Goal: Task Accomplishment & Management: Manage account settings

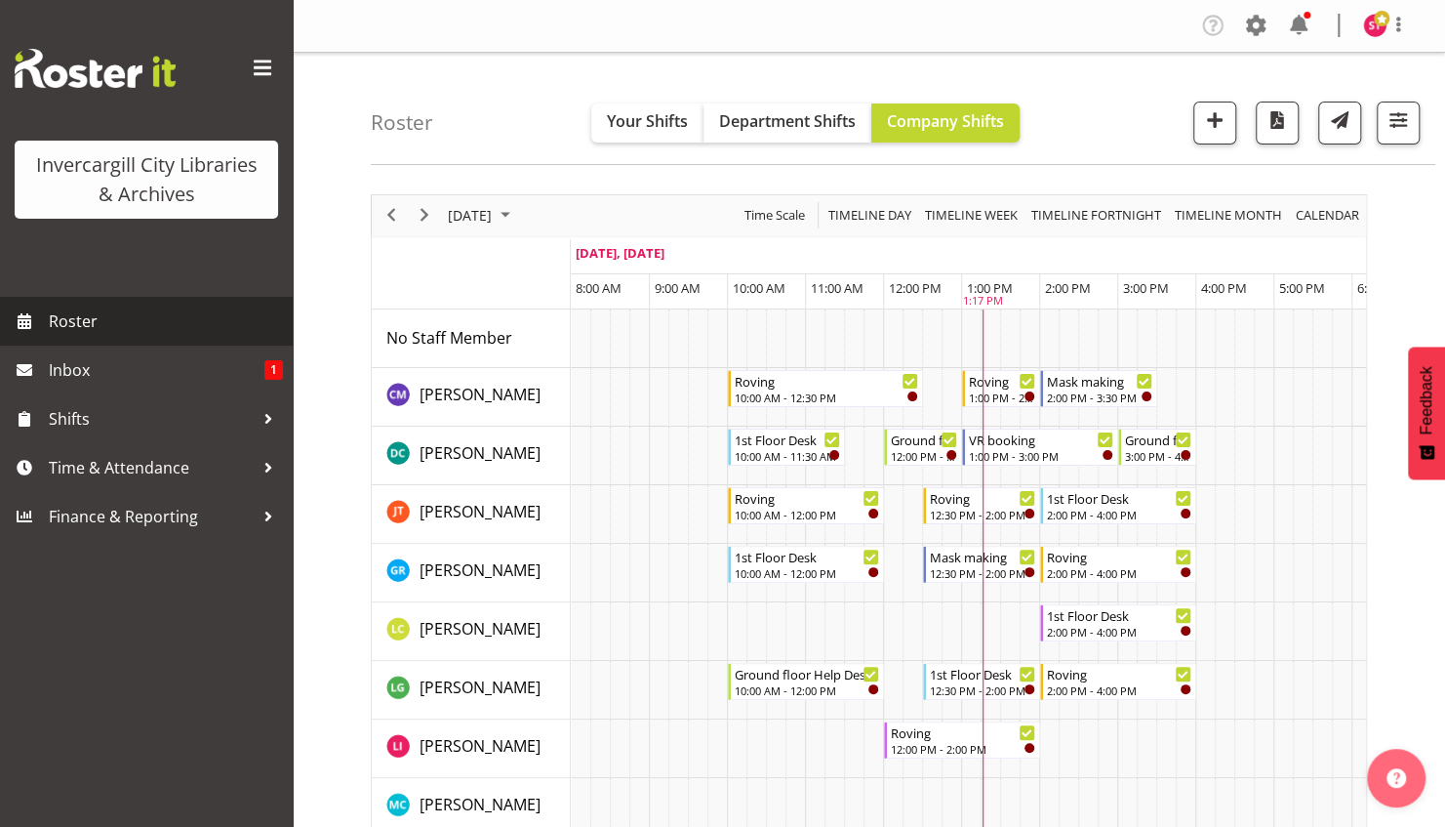
click at [83, 312] on span "Roster" at bounding box center [166, 320] width 234 height 29
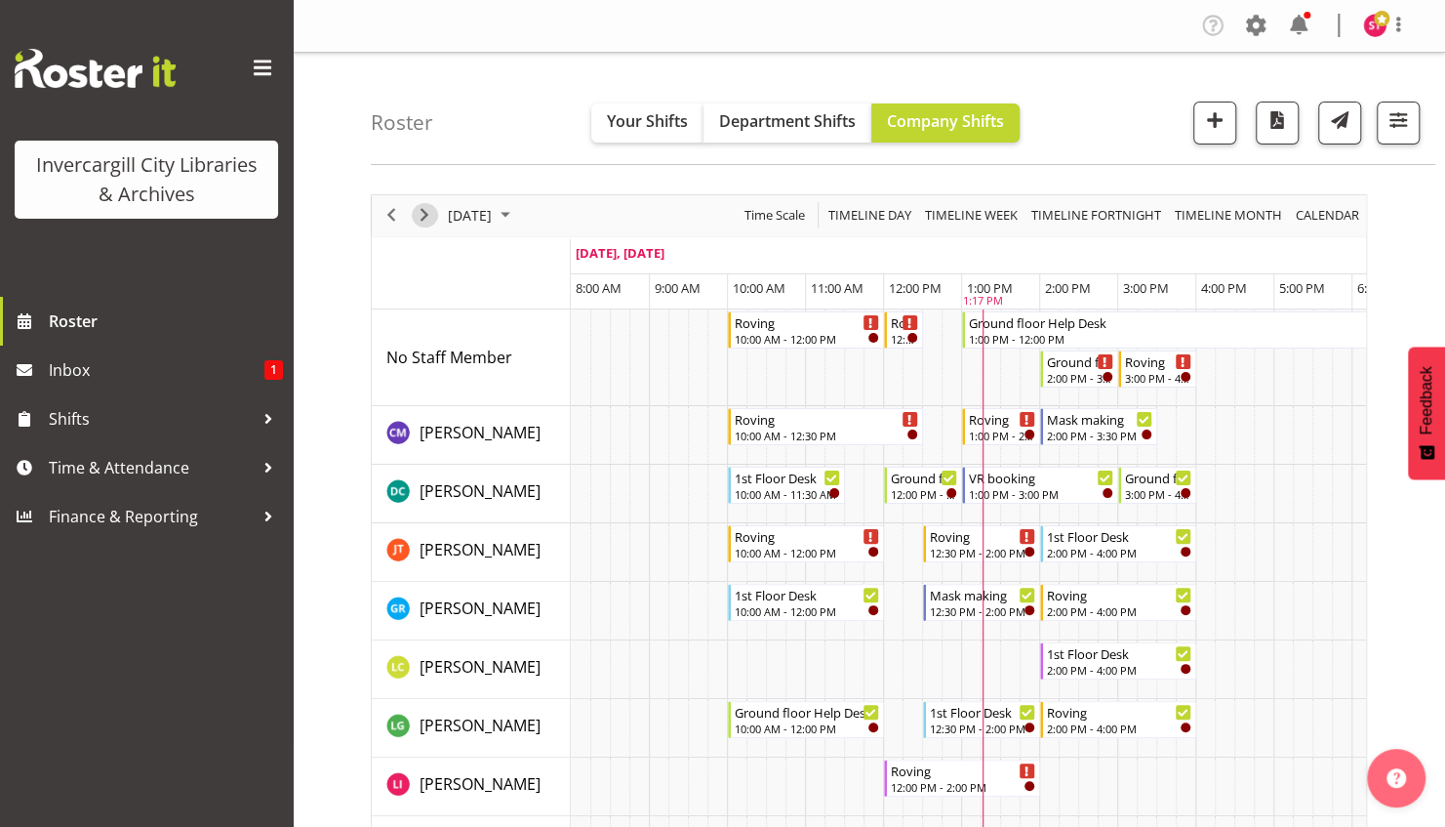
click at [423, 215] on span "Next" at bounding box center [424, 215] width 23 height 24
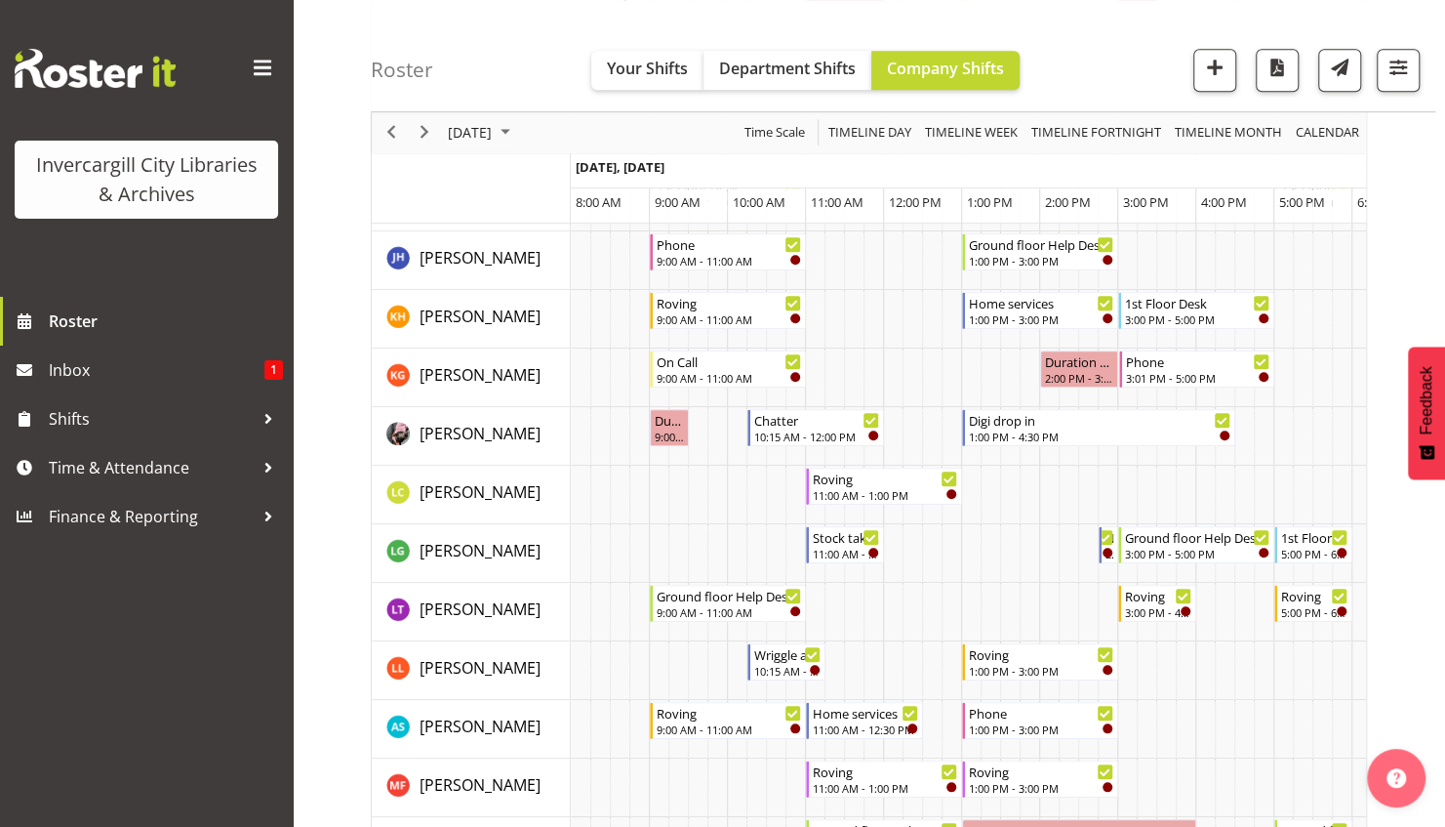
scroll to position [887, 0]
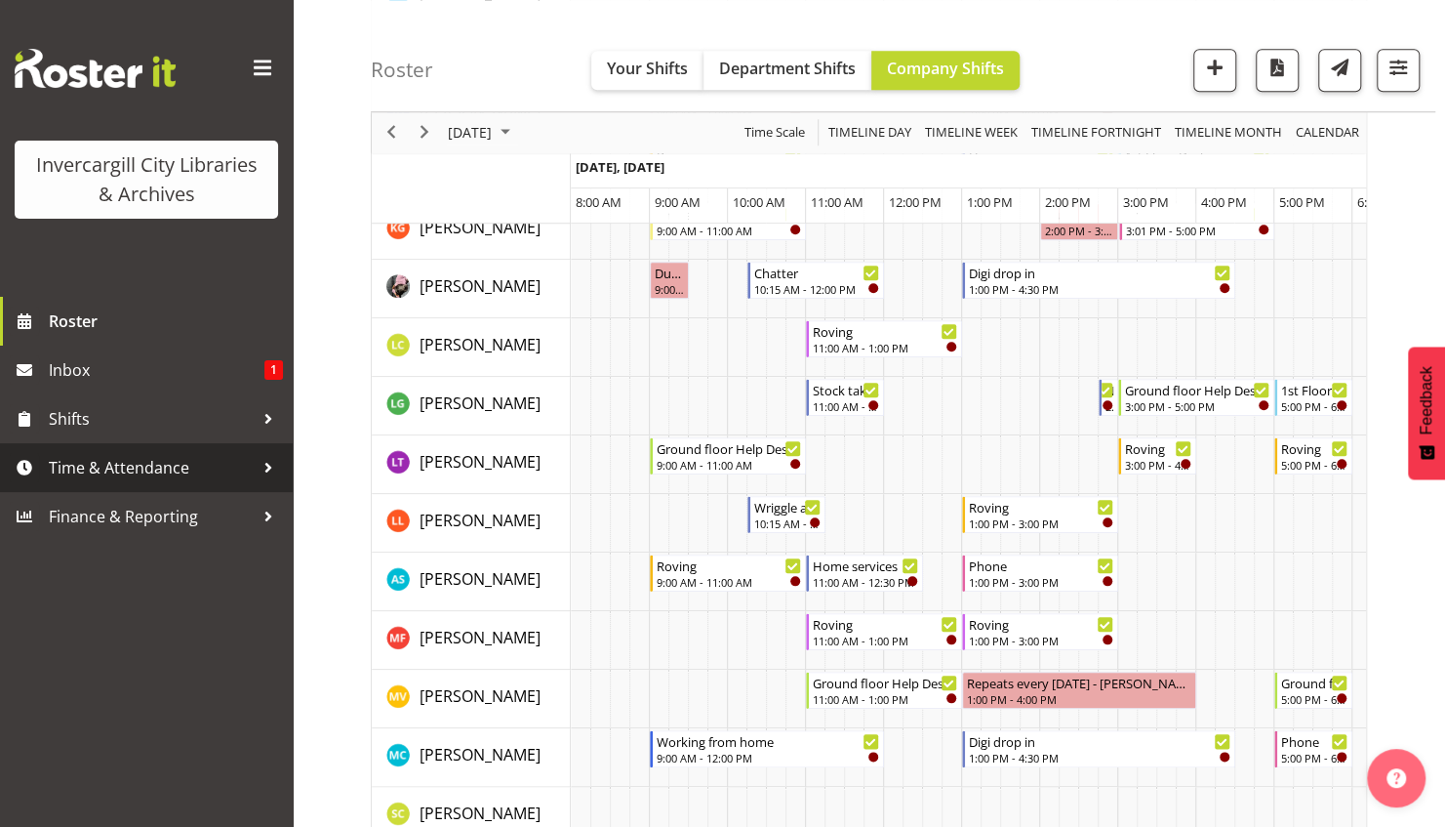
click at [174, 473] on span "Time & Attendance" at bounding box center [151, 467] width 205 height 29
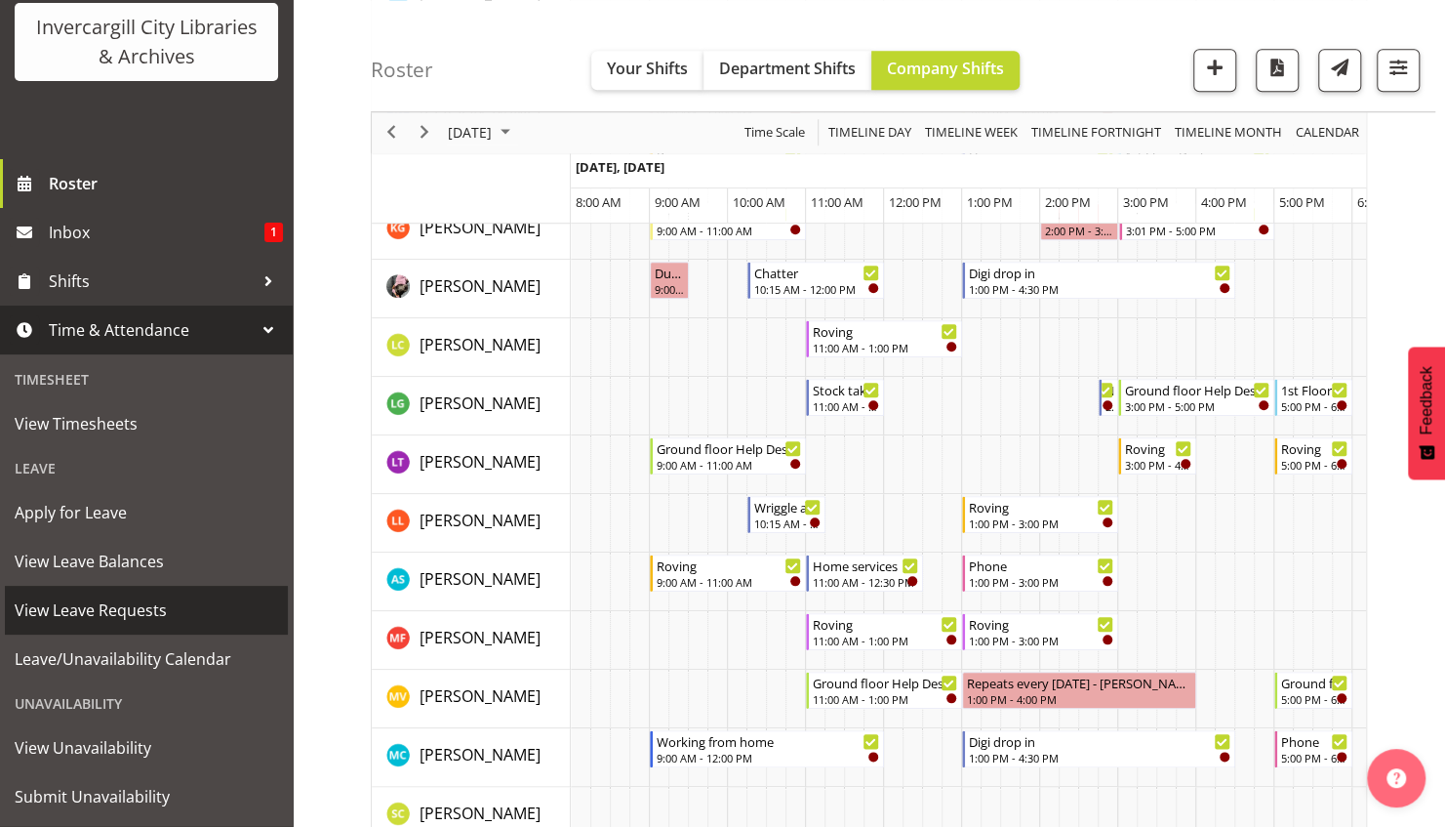
scroll to position [185, 0]
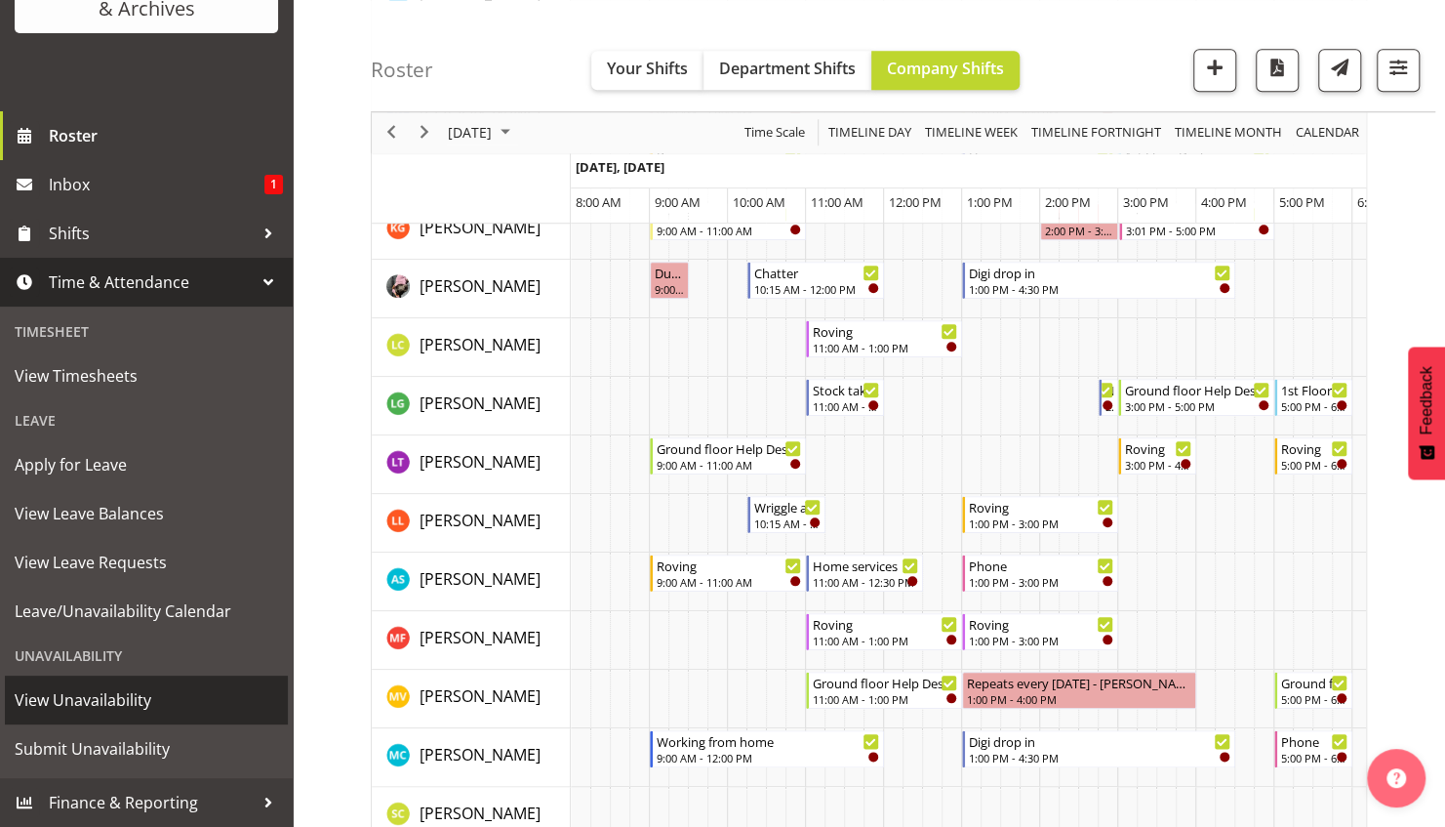
click at [93, 710] on span "View Unavailability" at bounding box center [146, 699] width 263 height 29
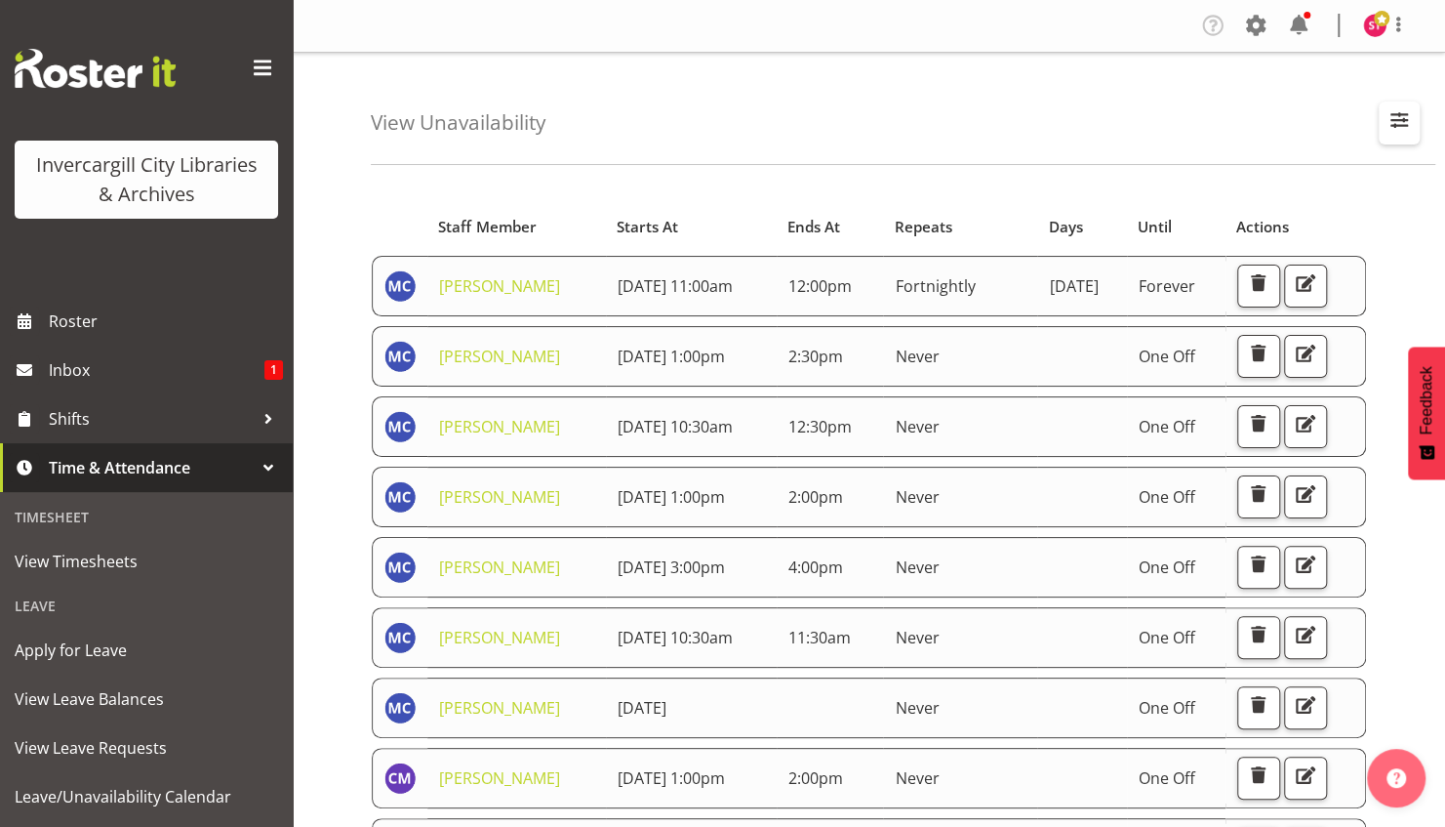
click at [1407, 117] on span "button" at bounding box center [1399, 119] width 25 height 25
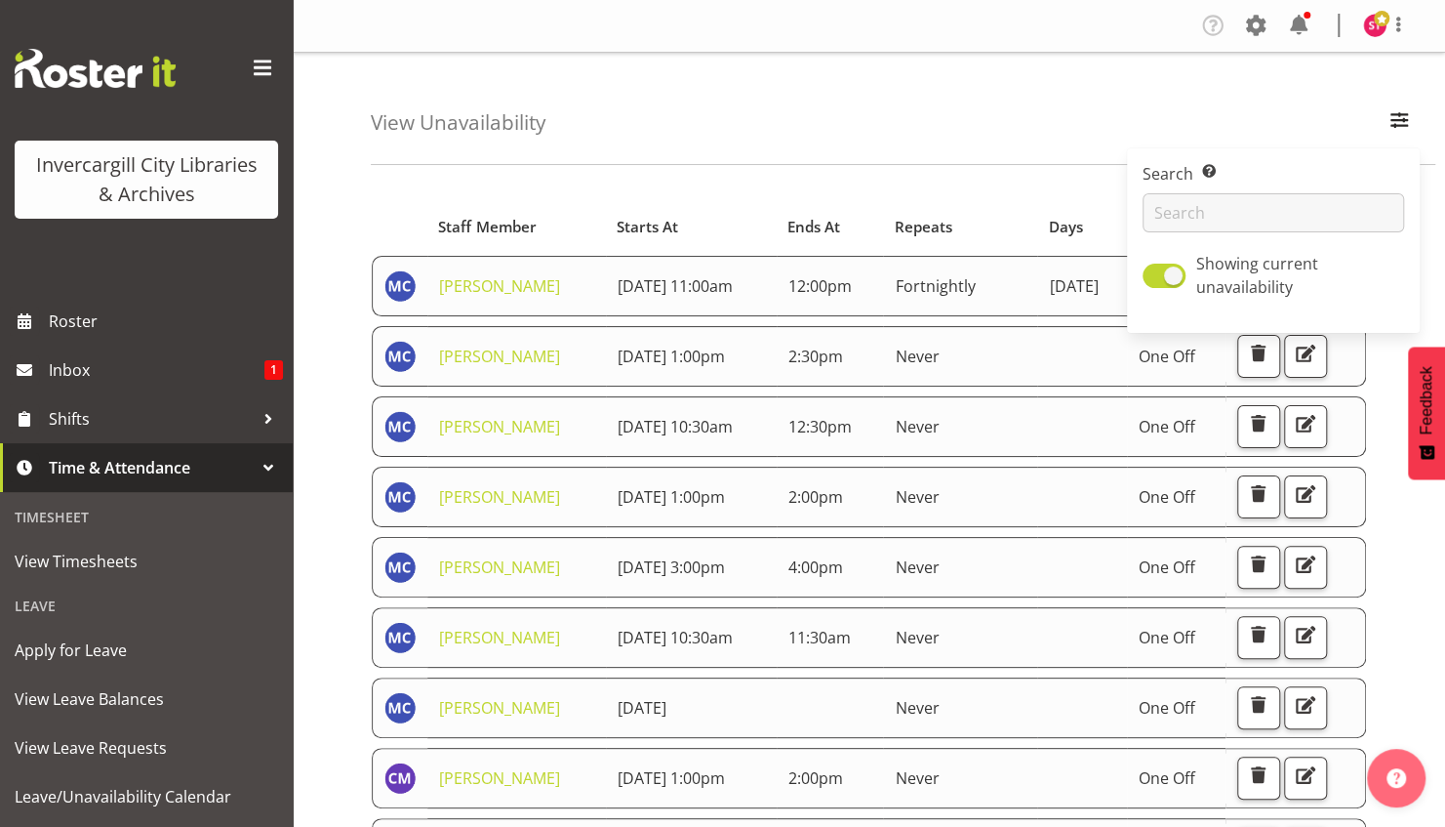
click at [969, 150] on div "View Unavailability Search Search for a particular employee Showing current una…" at bounding box center [903, 109] width 1065 height 112
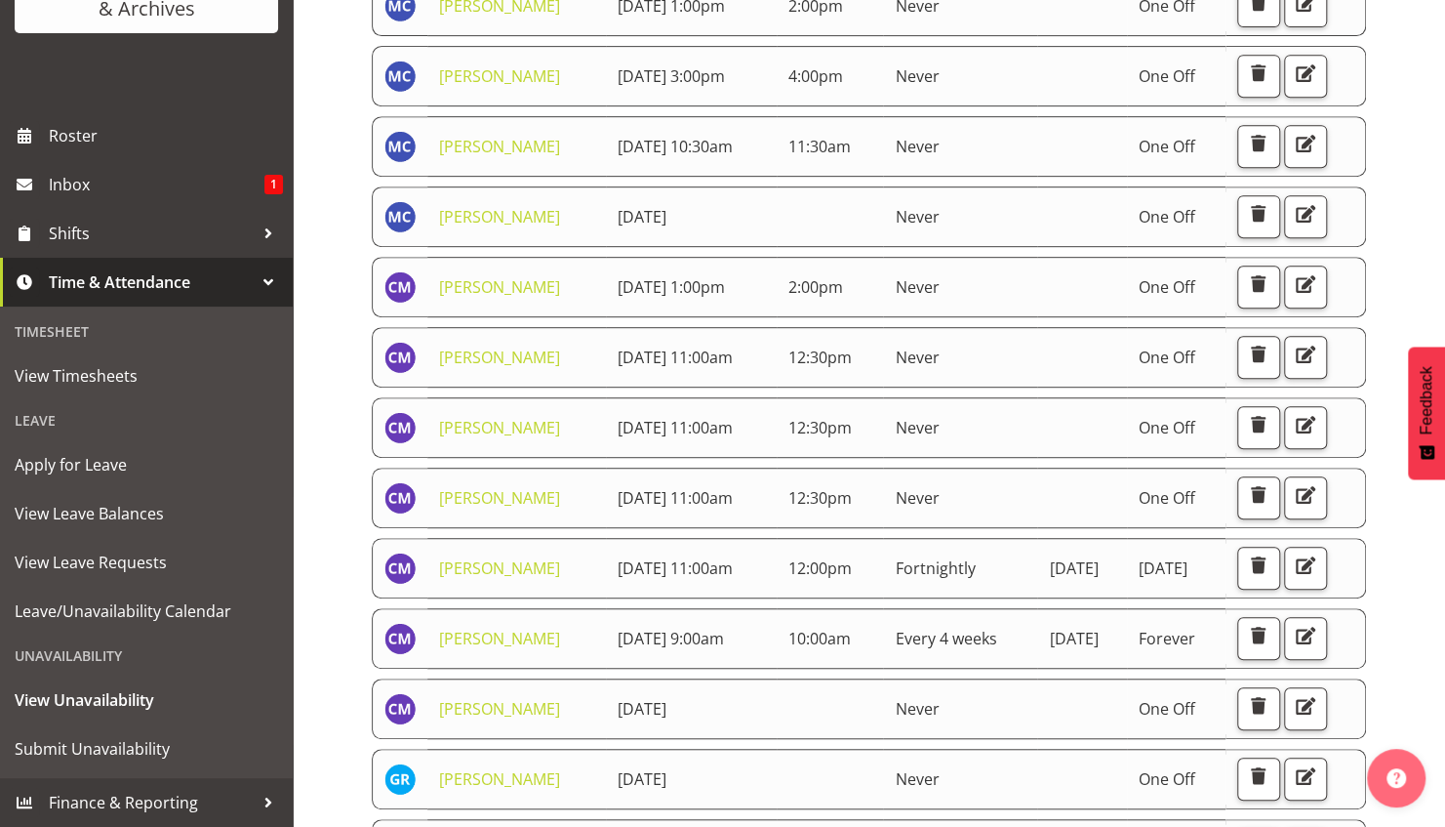
scroll to position [492, 0]
click at [106, 607] on span "Leave/Unavailability Calendar" at bounding box center [146, 610] width 263 height 29
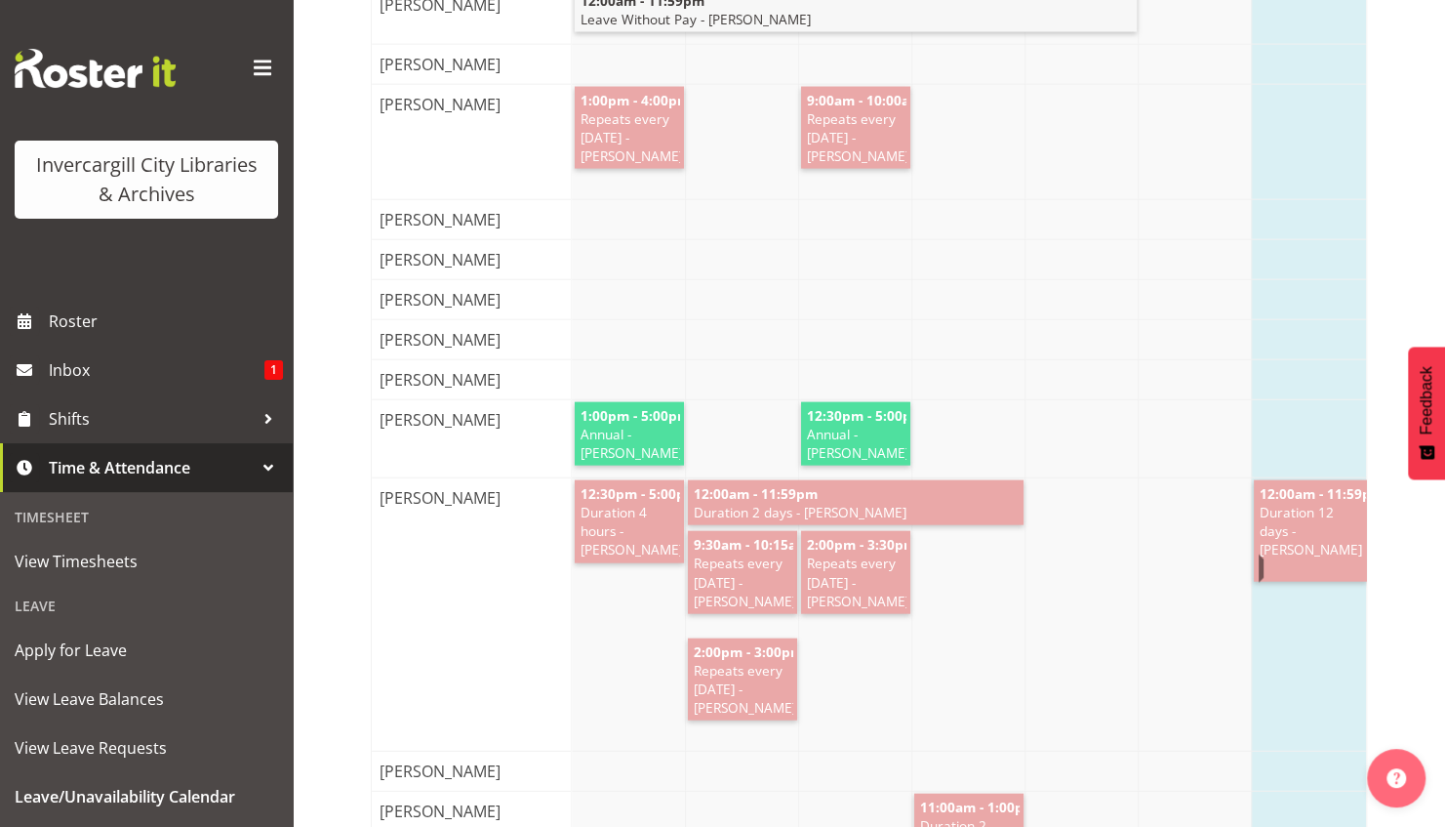
scroll to position [2729, 0]
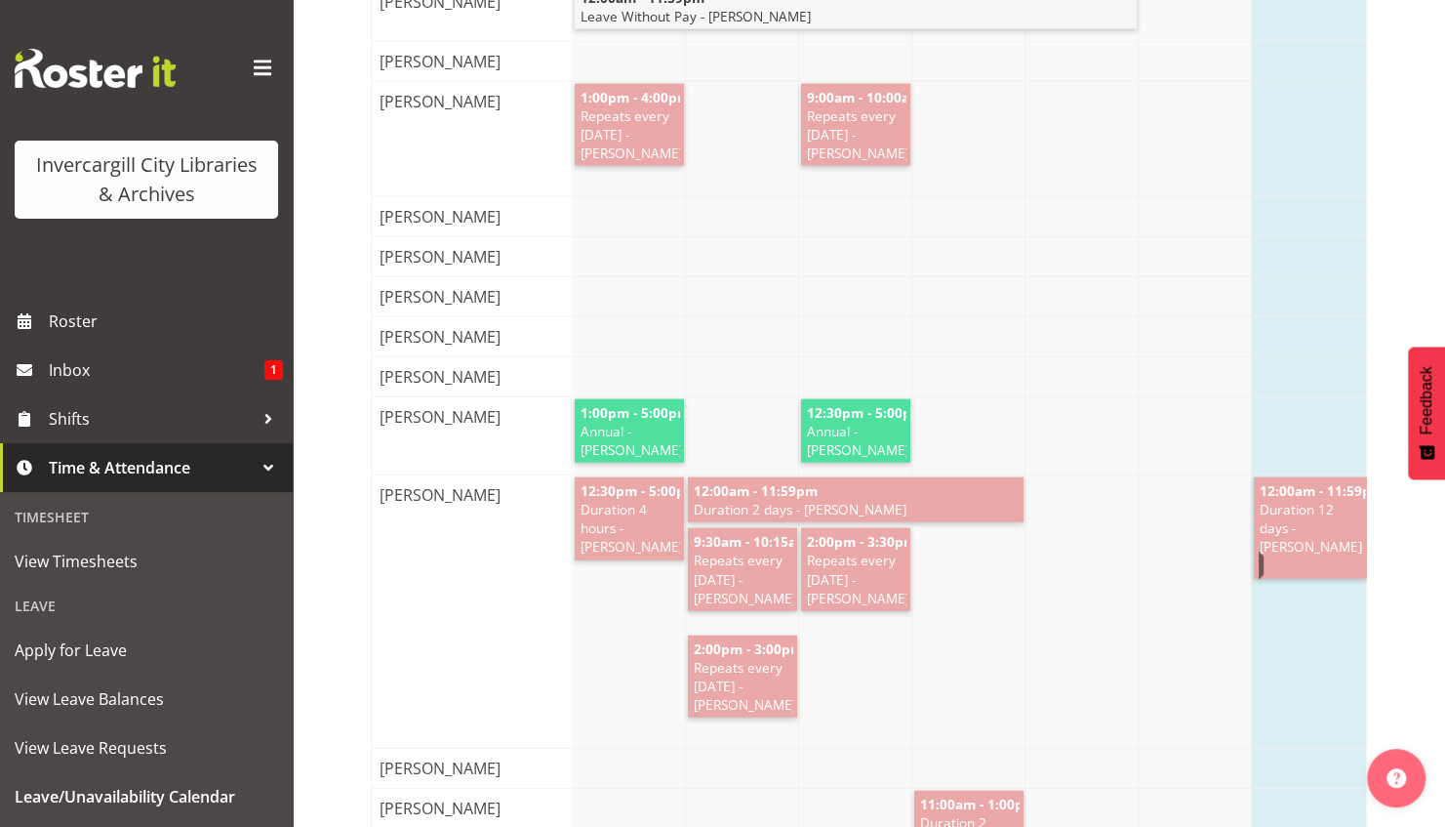
click at [1280, 512] on span "Duration 12 days - [PERSON_NAME]" at bounding box center [1312, 528] width 108 height 56
click at [1280, 513] on span "Duration 12 days - [PERSON_NAME]" at bounding box center [1312, 528] width 108 height 56
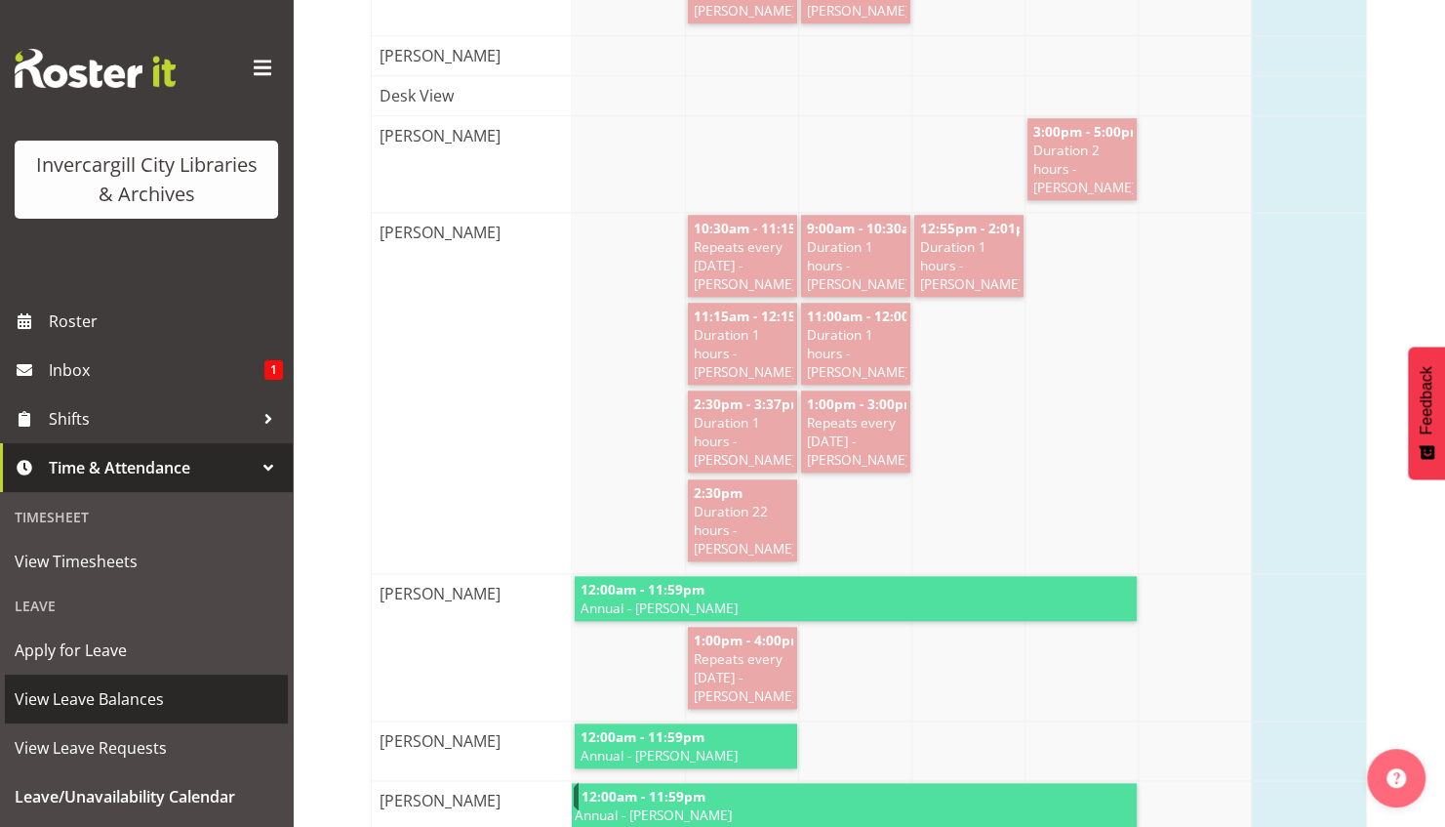
scroll to position [185, 0]
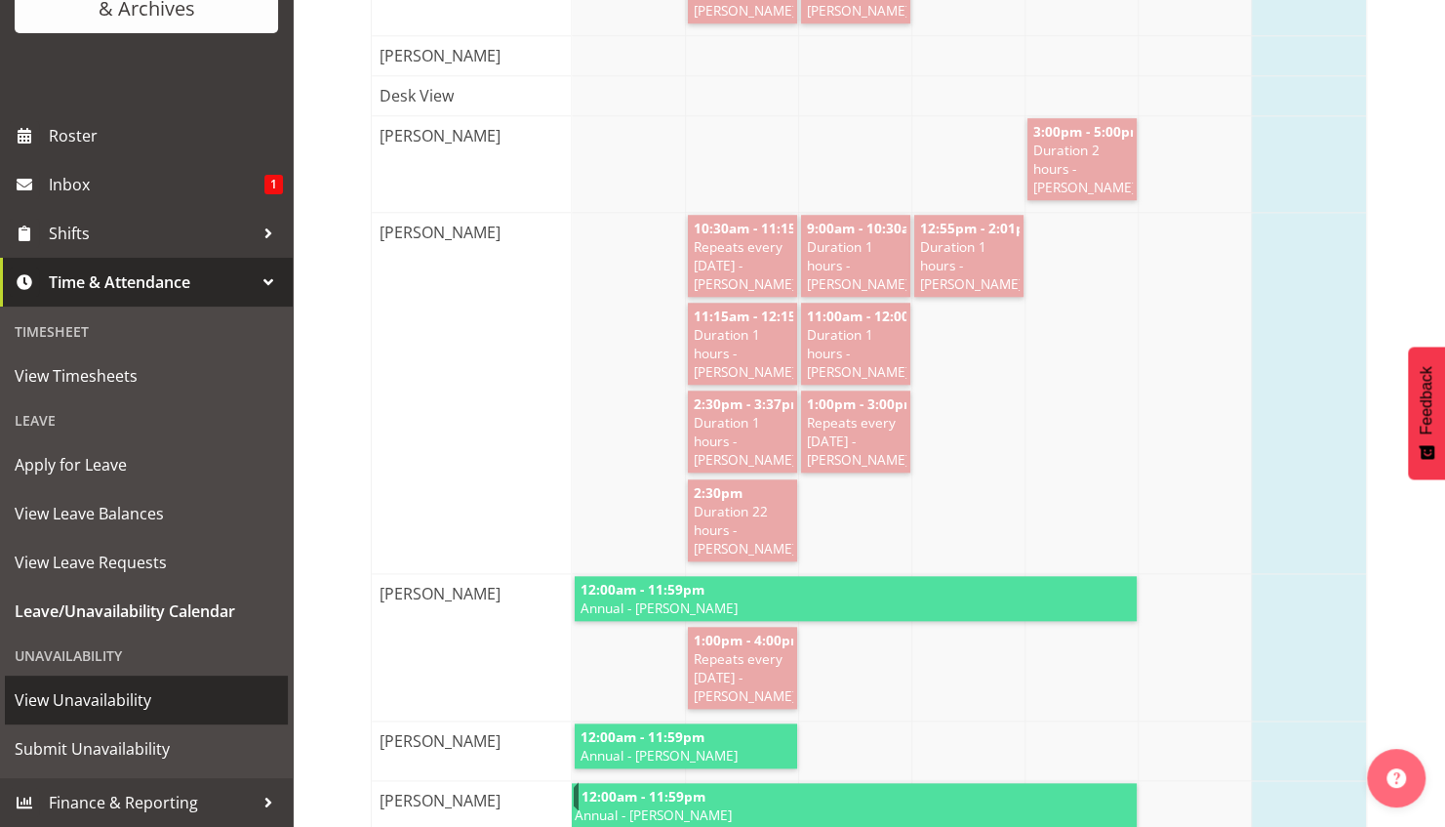
click at [109, 712] on span "View Unavailability" at bounding box center [146, 699] width 263 height 29
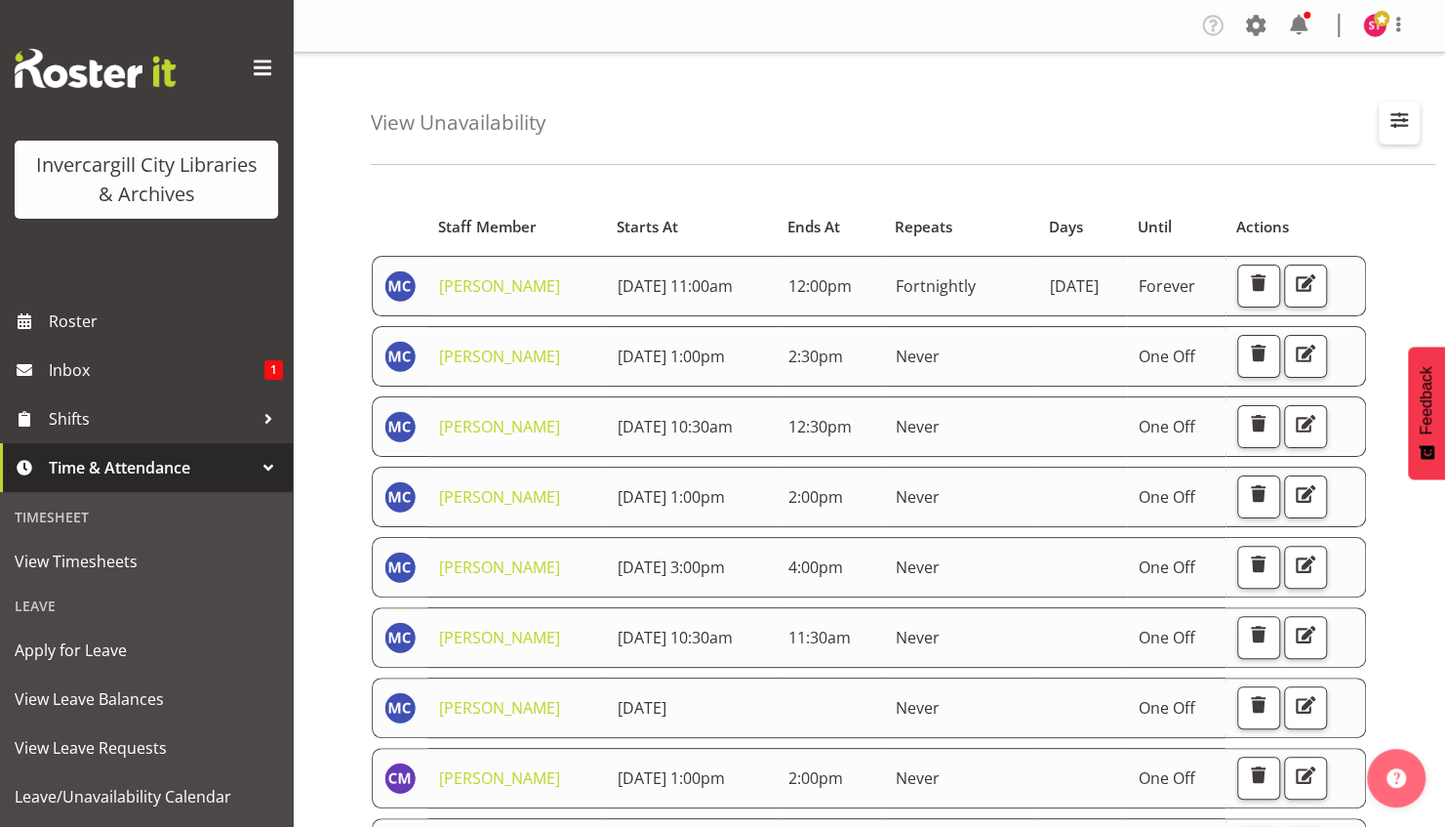
click at [1401, 121] on span "button" at bounding box center [1399, 119] width 25 height 25
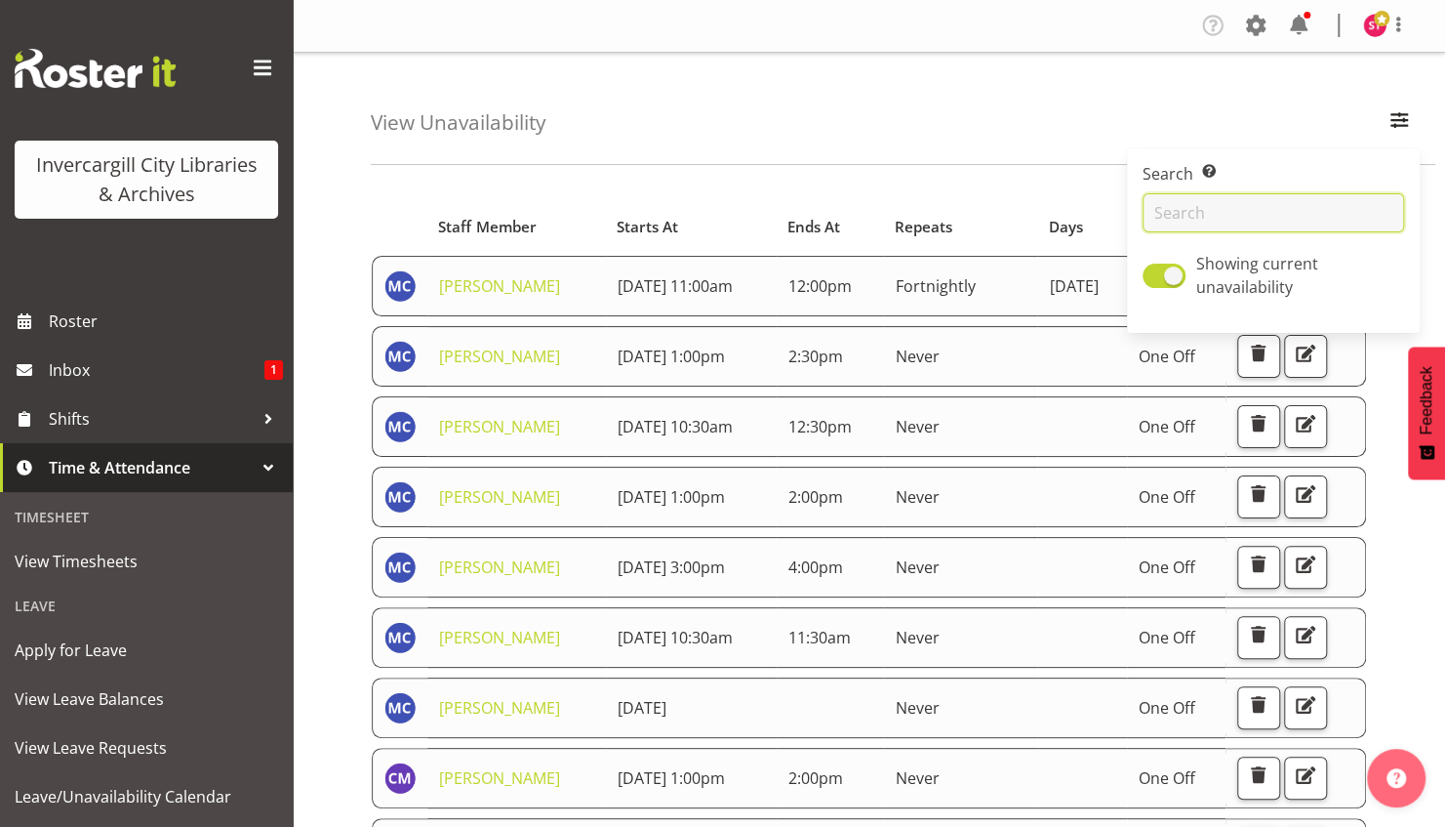
click at [1232, 228] on input "text" at bounding box center [1274, 212] width 262 height 39
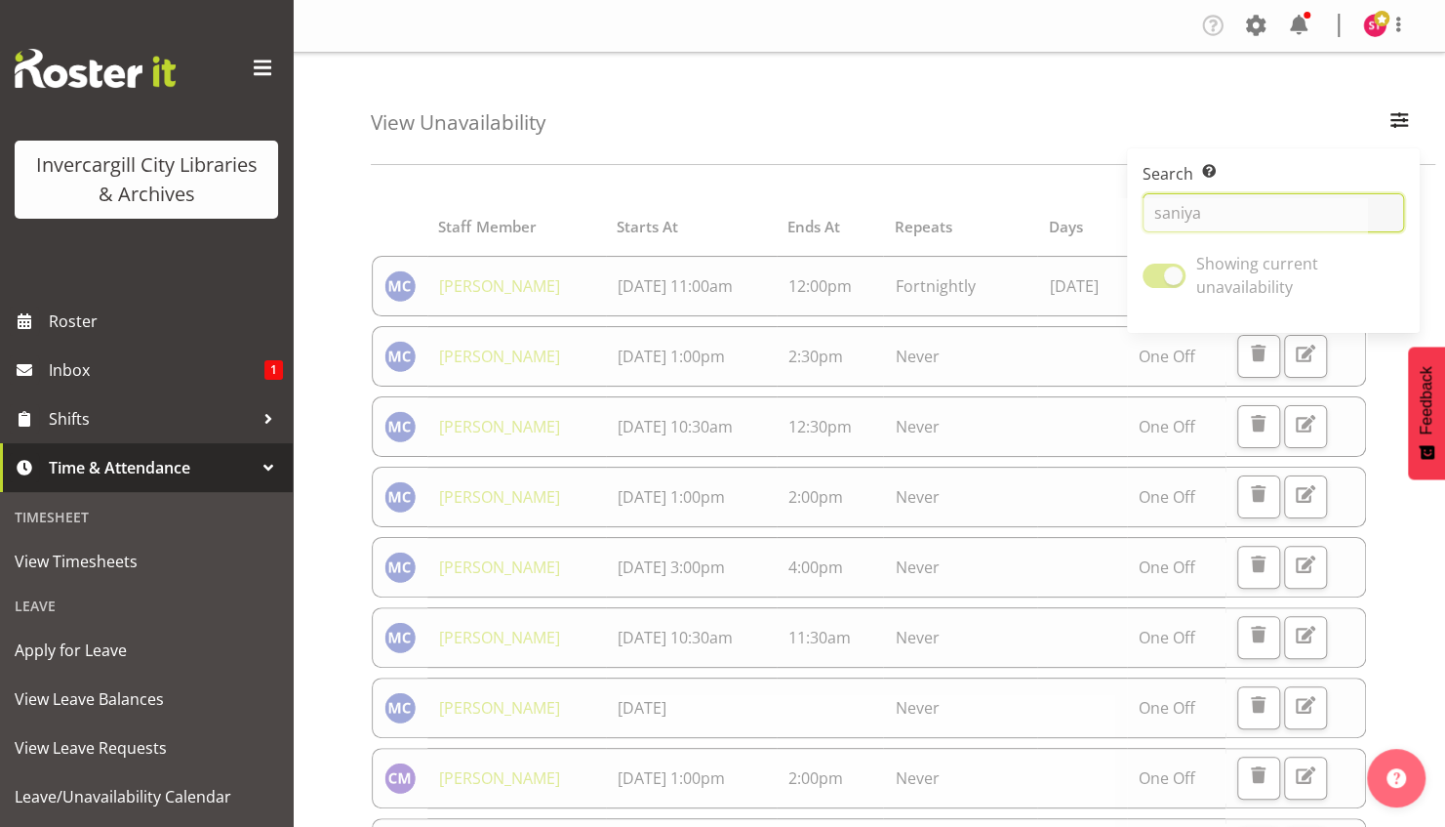
type input "saniya"
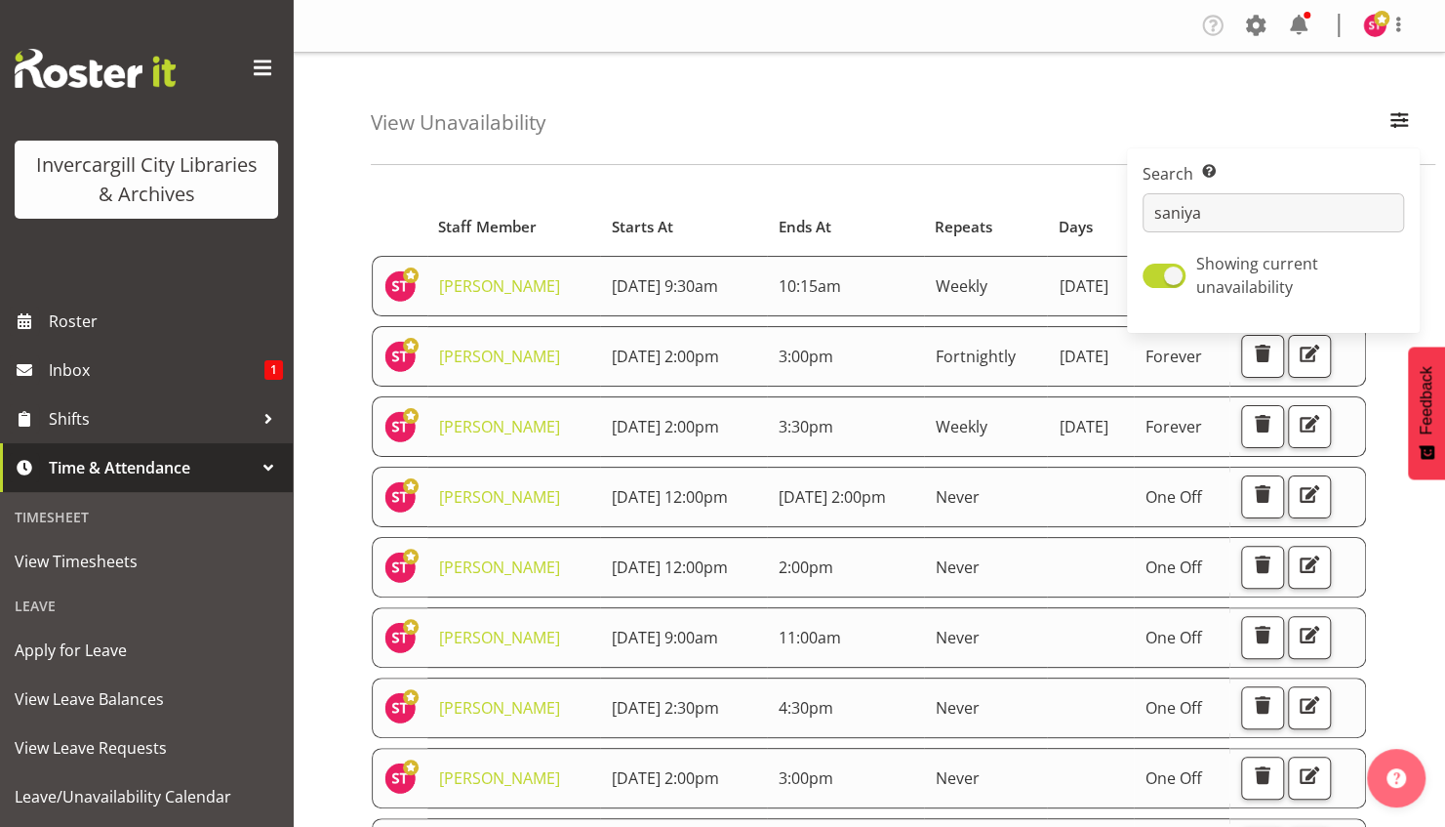
click at [886, 182] on div "Starts At Staff Member Starts At Ends At Repeats Days Until Actions Saniya Thom…" at bounding box center [908, 573] width 1074 height 787
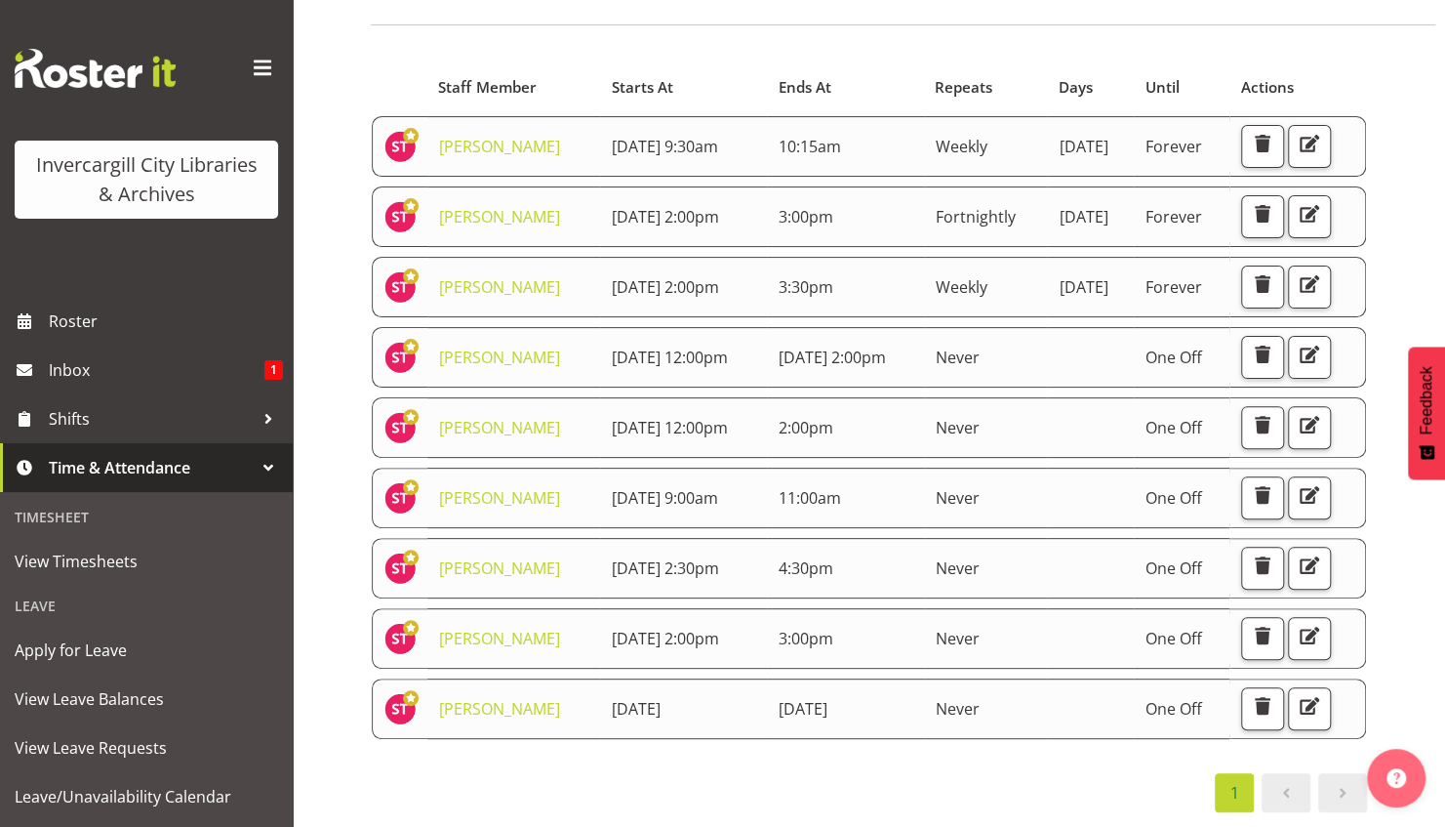
scroll to position [533, 0]
click at [1297, 693] on span "button" at bounding box center [1309, 705] width 25 height 25
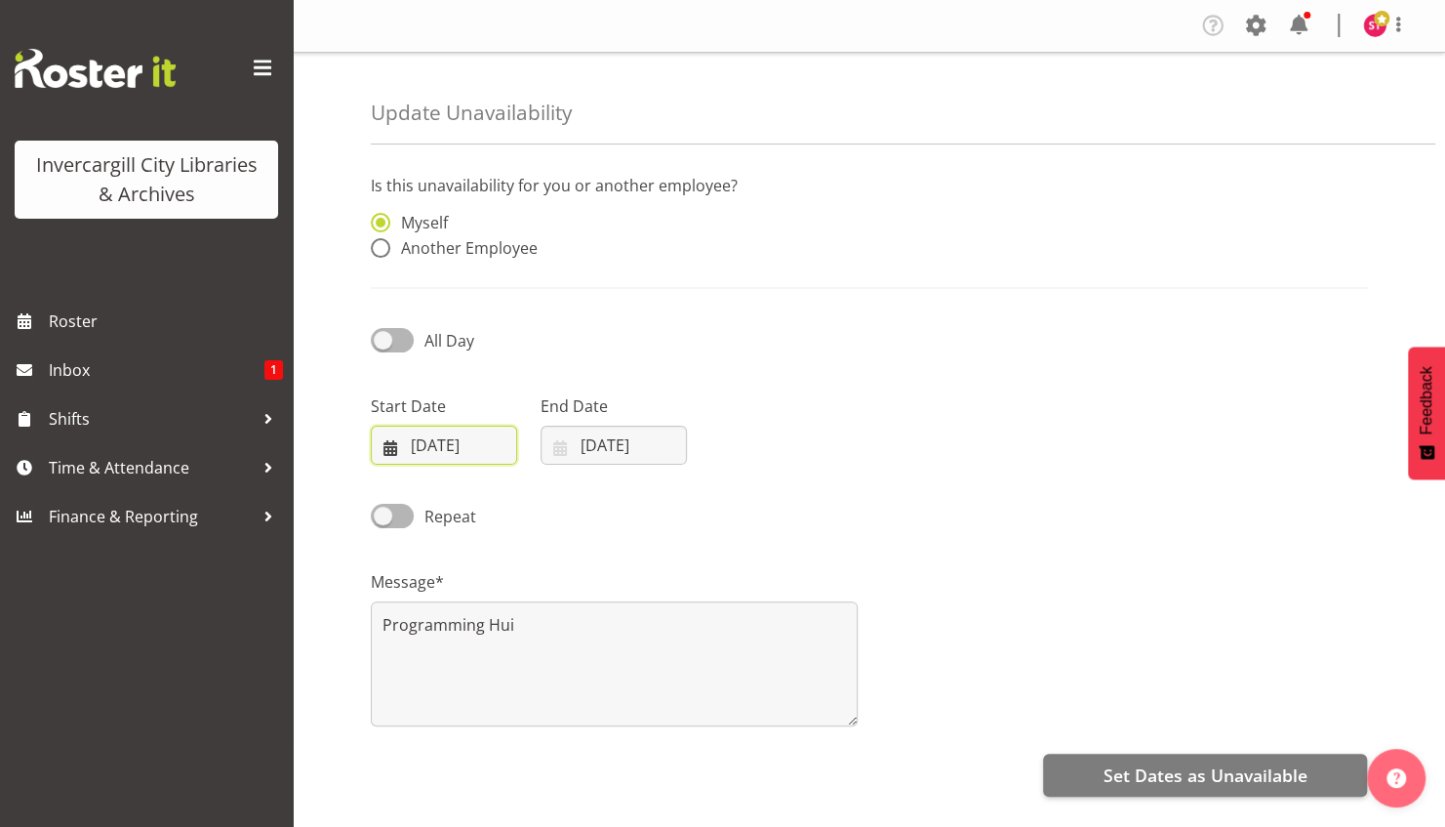
click at [469, 445] on input "[DATE]" at bounding box center [444, 444] width 146 height 39
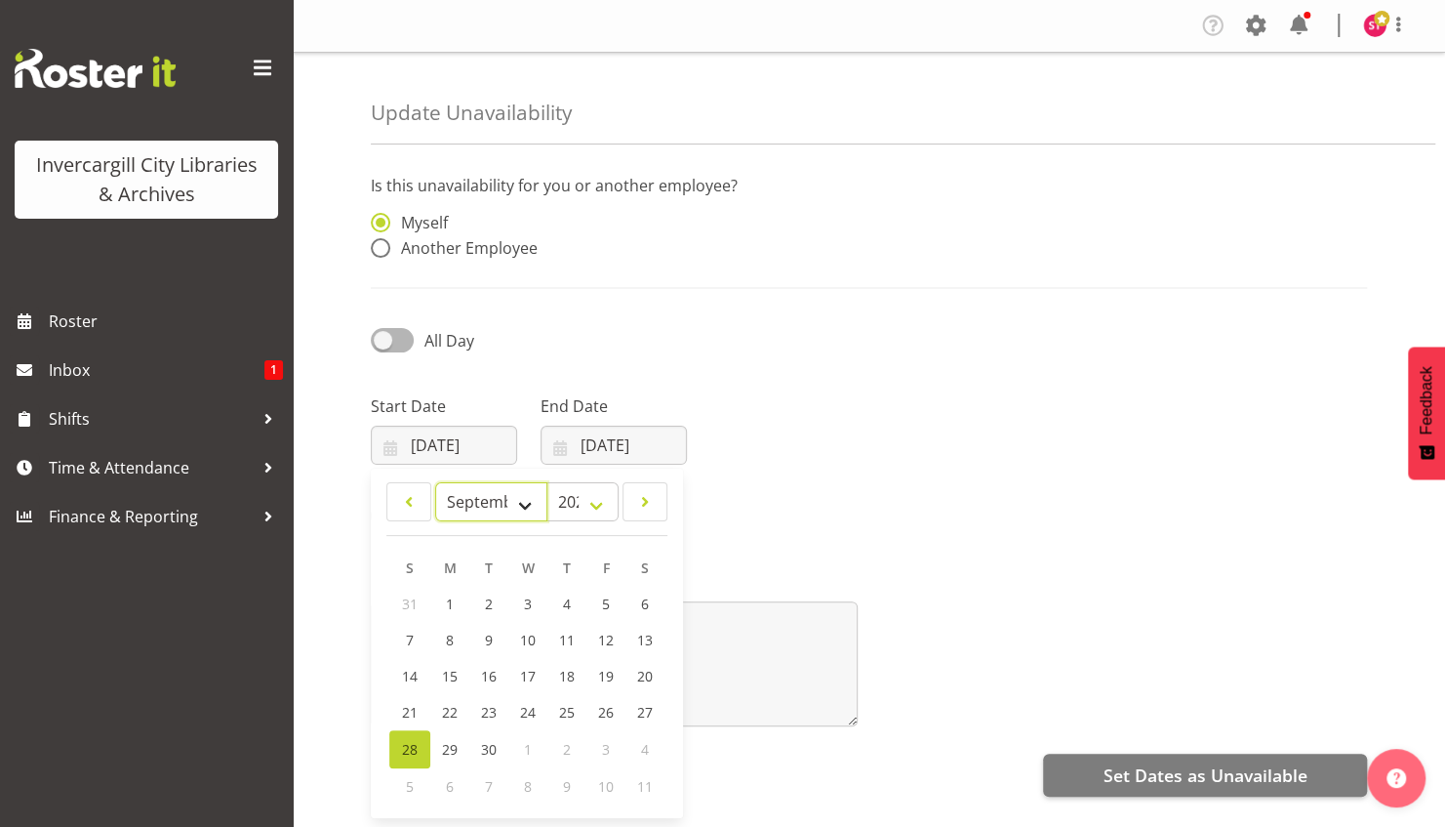
click at [509, 491] on select "January February March April May June July August September October November De…" at bounding box center [491, 501] width 112 height 39
select select "9"
click at [435, 482] on select "January February March April May June July August September October November De…" at bounding box center [491, 501] width 112 height 39
click at [606, 628] on link "10" at bounding box center [606, 642] width 39 height 36
type input "10/10/2025"
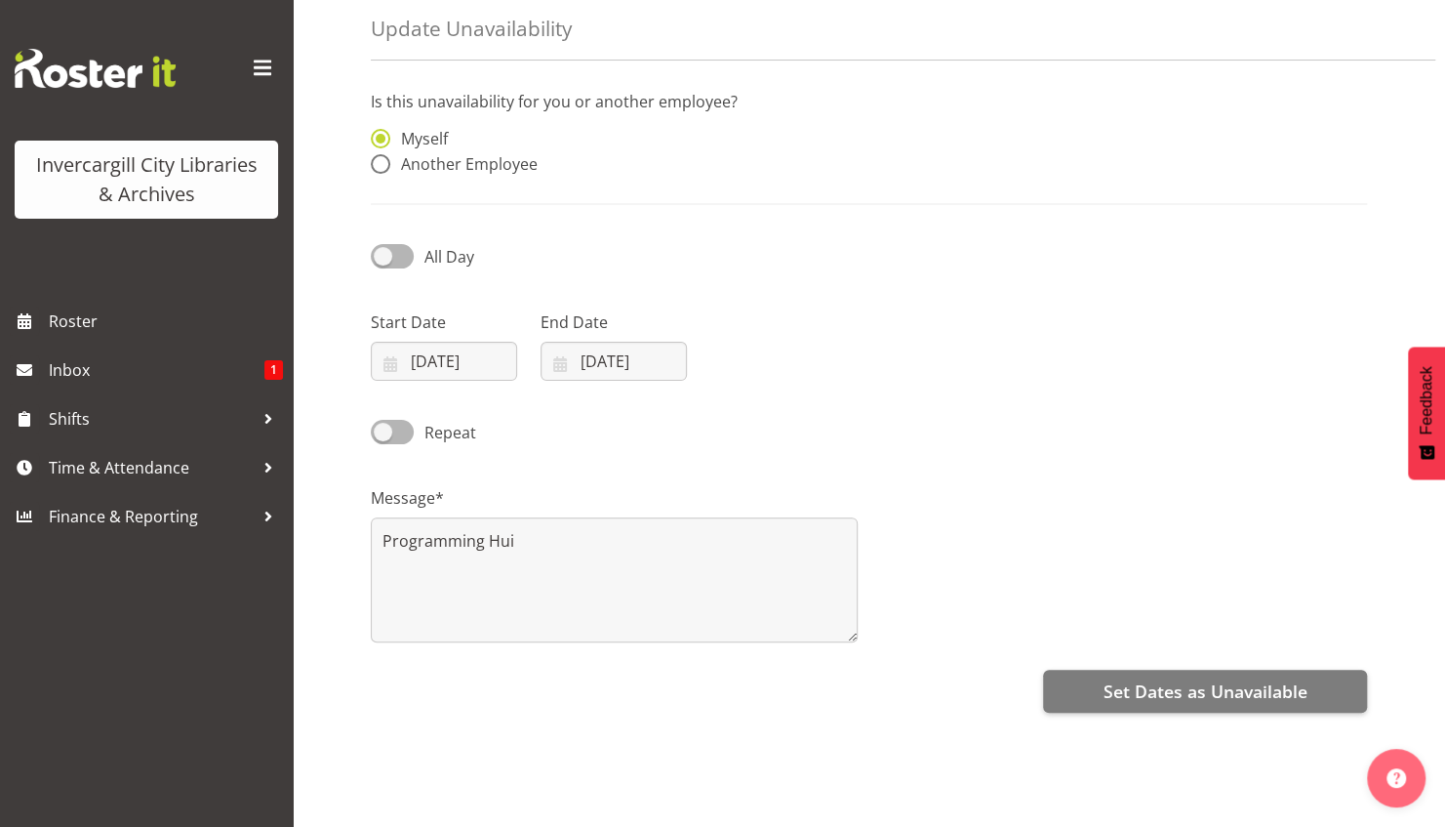
scroll to position [127, 0]
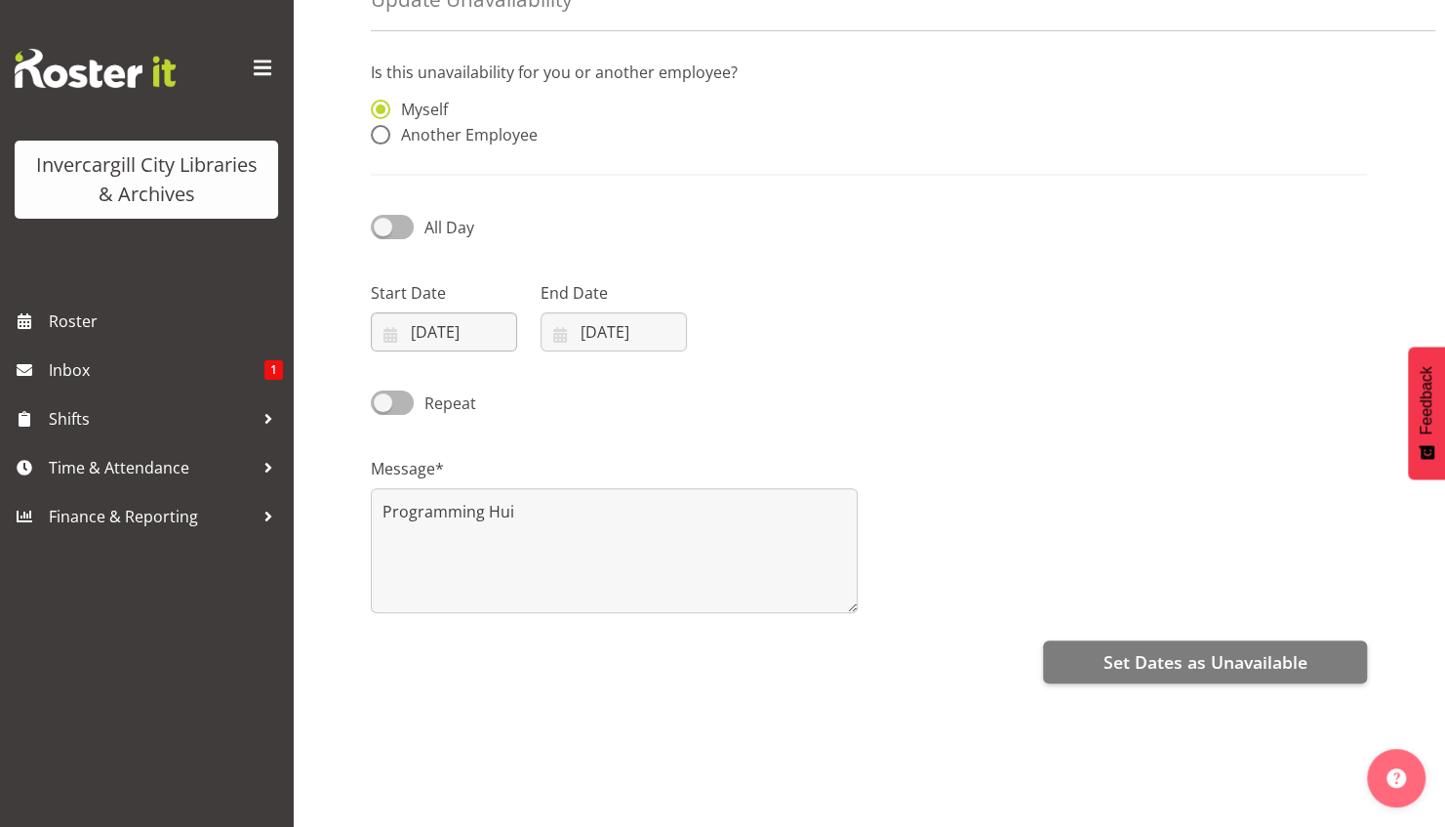
click at [466, 333] on input "10/10/2025" at bounding box center [444, 331] width 146 height 39
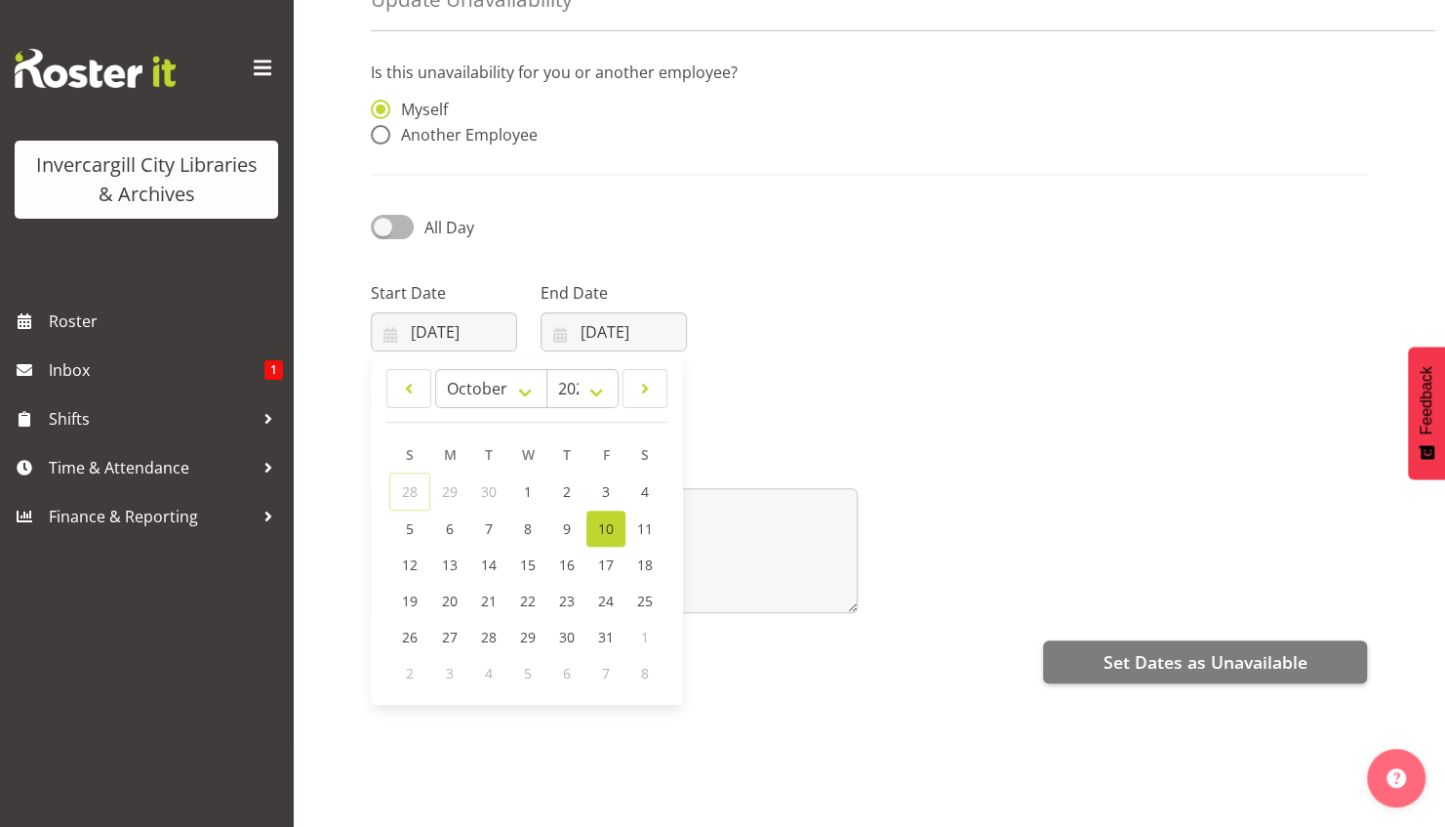
click at [643, 198] on div "All Day" at bounding box center [869, 220] width 1020 height 66
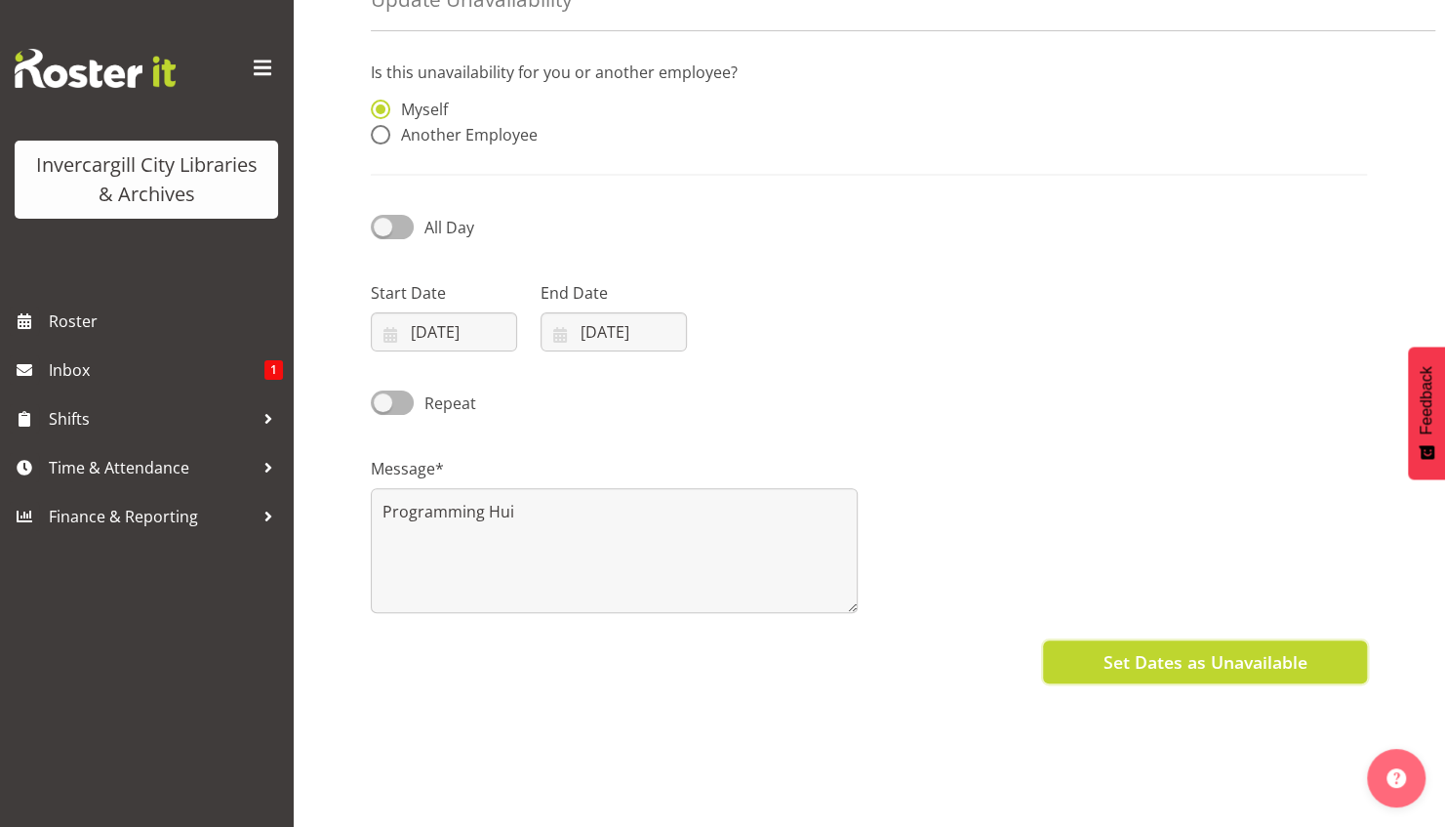
click at [1172, 649] on span "Set Dates as Unavailable" at bounding box center [1205, 661] width 204 height 25
